Goal: Transaction & Acquisition: Subscribe to service/newsletter

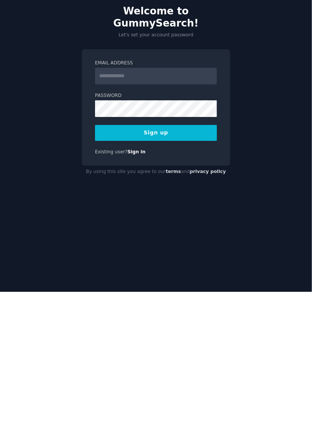
scroll to position [5, 0]
click at [149, 227] on input "Email Address" at bounding box center [156, 219] width 122 height 17
type input "**********"
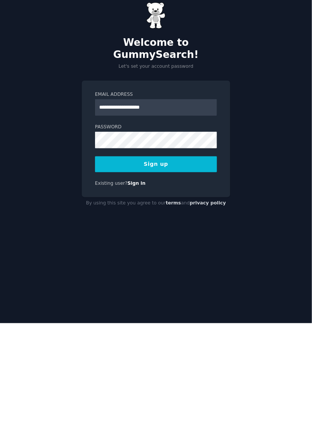
click at [183, 284] on button "Sign up" at bounding box center [156, 276] width 122 height 16
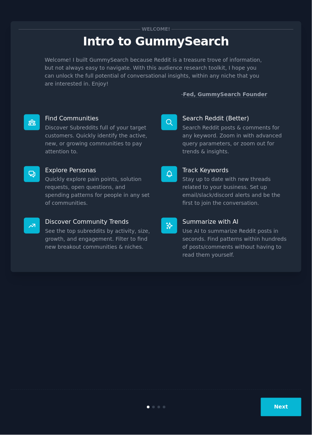
click at [310, 77] on div "Welcome! Intro to GummySearch Welcome! I built GummySearch because Reddit is a …" at bounding box center [156, 217] width 312 height 435
click at [78, 124] on dd "Discover Subreddits full of your target customers. Quickly identify the active,…" at bounding box center [98, 140] width 106 height 32
click at [42, 114] on dt "Find Communities" at bounding box center [87, 118] width 127 height 8
click at [26, 119] on div at bounding box center [32, 122] width 16 height 16
click at [34, 120] on icon at bounding box center [31, 122] width 7 height 5
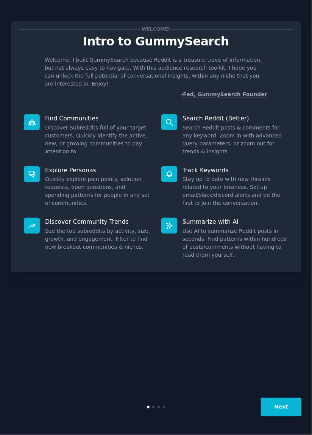
click at [65, 114] on p "Find Communities" at bounding box center [98, 118] width 106 height 8
click at [50, 114] on p "Find Communities" at bounding box center [98, 118] width 106 height 8
click at [31, 118] on icon at bounding box center [32, 122] width 8 height 8
click at [31, 119] on div at bounding box center [32, 122] width 16 height 16
click at [31, 120] on icon at bounding box center [31, 122] width 7 height 5
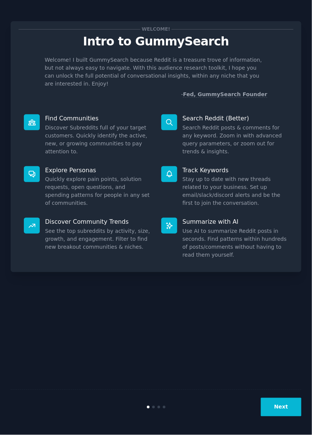
click at [30, 114] on div at bounding box center [32, 122] width 16 height 16
click at [33, 120] on icon at bounding box center [31, 122] width 7 height 5
click at [29, 170] on icon at bounding box center [32, 174] width 8 height 8
click at [34, 224] on icon at bounding box center [32, 225] width 6 height 3
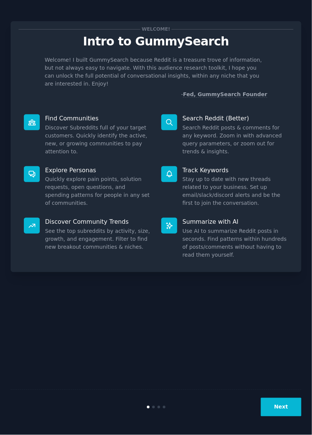
click at [273, 411] on button "Next" at bounding box center [281, 407] width 41 height 19
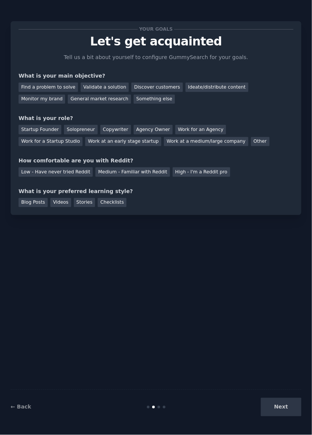
click at [281, 415] on div "Next" at bounding box center [252, 407] width 97 height 19
click at [266, 392] on div "Your goals Let's get acquainted Tell us a bit about yourself to configure Gummy…" at bounding box center [156, 218] width 291 height 414
click at [199, 83] on div "Ideate/distribute content" at bounding box center [216, 87] width 63 height 9
click at [148, 83] on div "Discover customers" at bounding box center [156, 87] width 51 height 9
click at [68, 95] on div "General market research" at bounding box center [99, 99] width 63 height 9
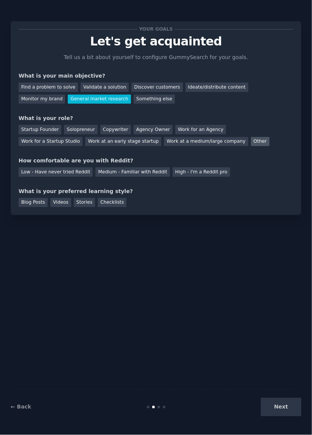
click at [251, 137] on div "Other" at bounding box center [260, 141] width 19 height 9
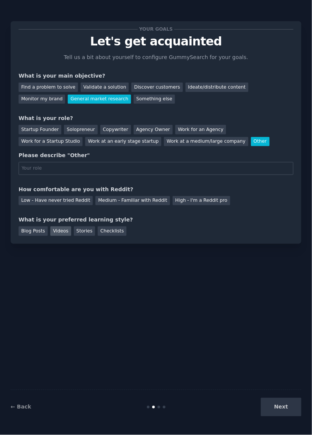
click at [58, 226] on div "Videos" at bounding box center [60, 230] width 21 height 9
click at [109, 226] on div "Checklists" at bounding box center [112, 230] width 29 height 9
click at [61, 226] on div "Videos" at bounding box center [60, 230] width 21 height 9
click at [281, 416] on div "Next" at bounding box center [252, 407] width 97 height 19
click at [283, 416] on div "Next" at bounding box center [252, 407] width 97 height 19
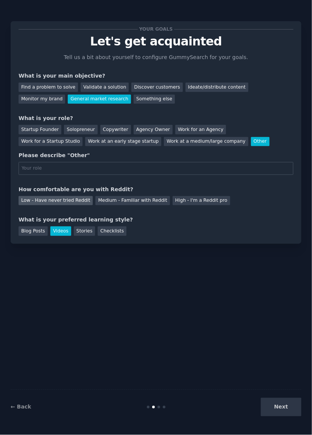
click at [58, 196] on div "Low - Have never tried Reddit" at bounding box center [56, 200] width 74 height 9
click at [287, 416] on div "Next" at bounding box center [252, 407] width 97 height 19
click at [285, 416] on div "Next" at bounding box center [252, 407] width 97 height 19
click at [284, 416] on div "Next" at bounding box center [252, 407] width 97 height 19
click at [74, 125] on div "Solopreneur" at bounding box center [80, 129] width 33 height 9
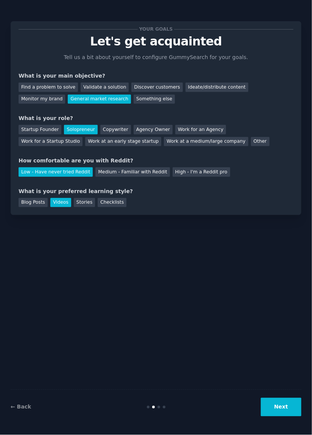
click at [288, 416] on button "Next" at bounding box center [281, 407] width 41 height 19
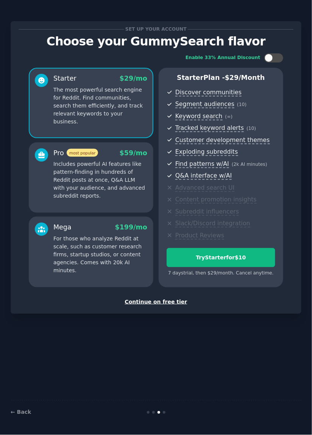
click at [164, 298] on div "Continue on free tier" at bounding box center [156, 302] width 275 height 8
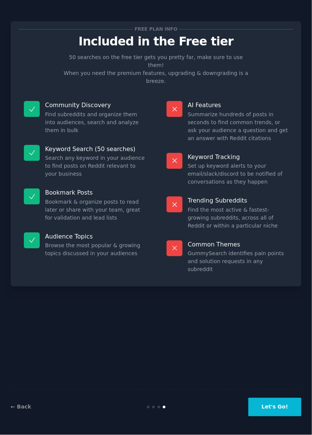
click at [286, 416] on button "Let's Go!" at bounding box center [274, 407] width 53 height 19
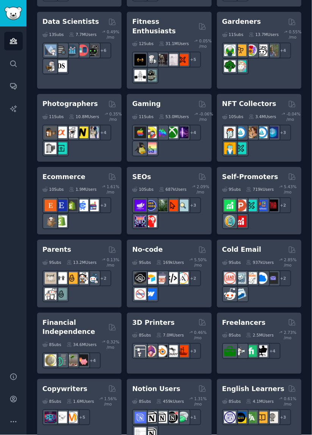
scroll to position [444, 0]
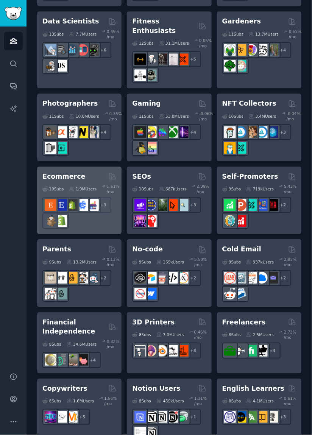
click at [78, 197] on div at bounding box center [72, 205] width 16 height 16
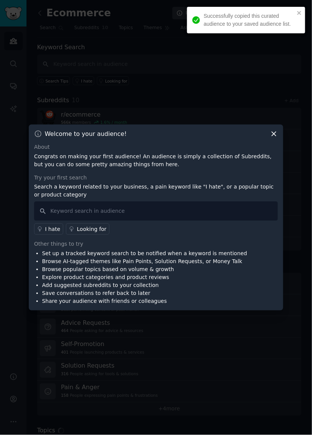
click at [273, 136] on icon at bounding box center [274, 134] width 4 height 4
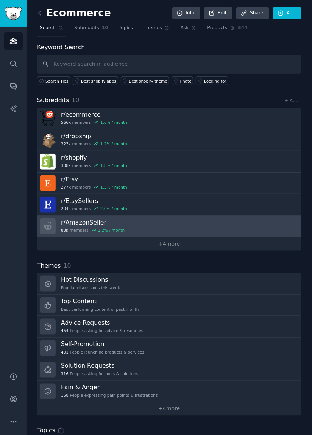
click at [97, 218] on h3 "r/ AmazonSeller" at bounding box center [93, 222] width 64 height 8
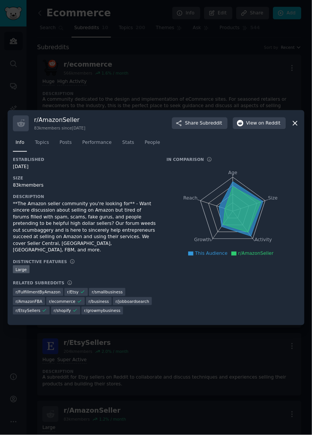
scroll to position [15, 0]
click at [43, 291] on span "r/ FulfillmentByAmazon" at bounding box center [38, 291] width 45 height 5
click at [43, 290] on span "r/ FulfillmentByAmazon" at bounding box center [38, 291] width 45 height 5
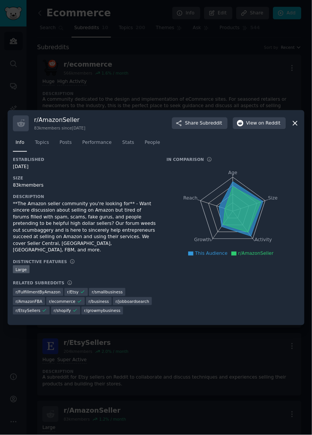
click at [42, 299] on span "r/ AmazonFBA" at bounding box center [29, 301] width 27 height 5
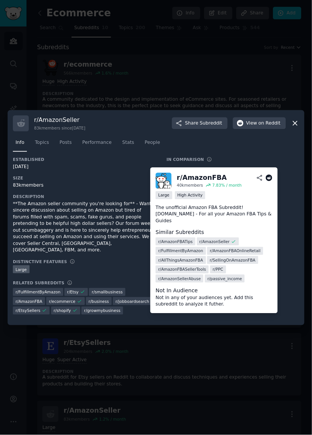
click at [36, 289] on span "r/ FulfillmentByAmazon" at bounding box center [38, 291] width 45 height 5
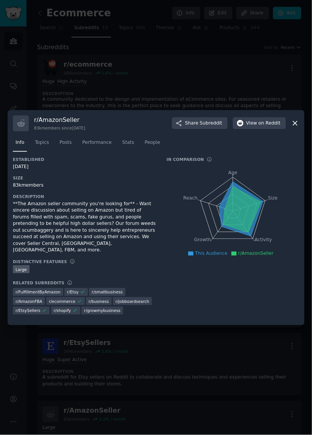
click at [53, 289] on span "r/ FulfillmentByAmazon" at bounding box center [38, 291] width 45 height 5
